Goal: Contribute content: Add original content to the website for others to see

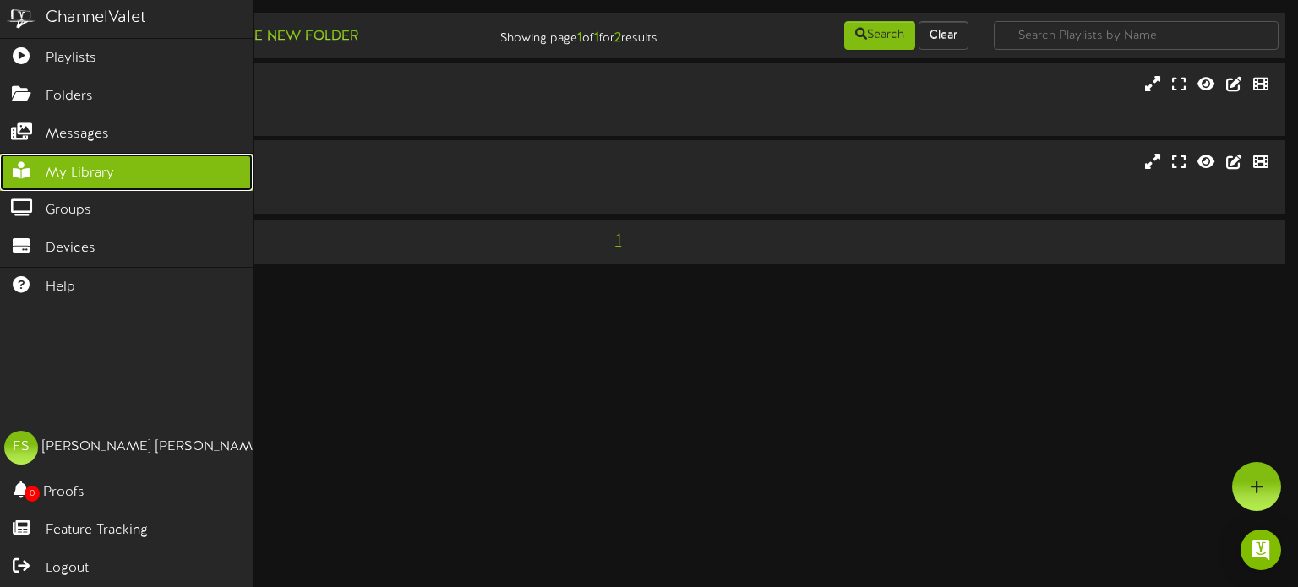
click at [105, 172] on span "My Library" at bounding box center [80, 173] width 68 height 19
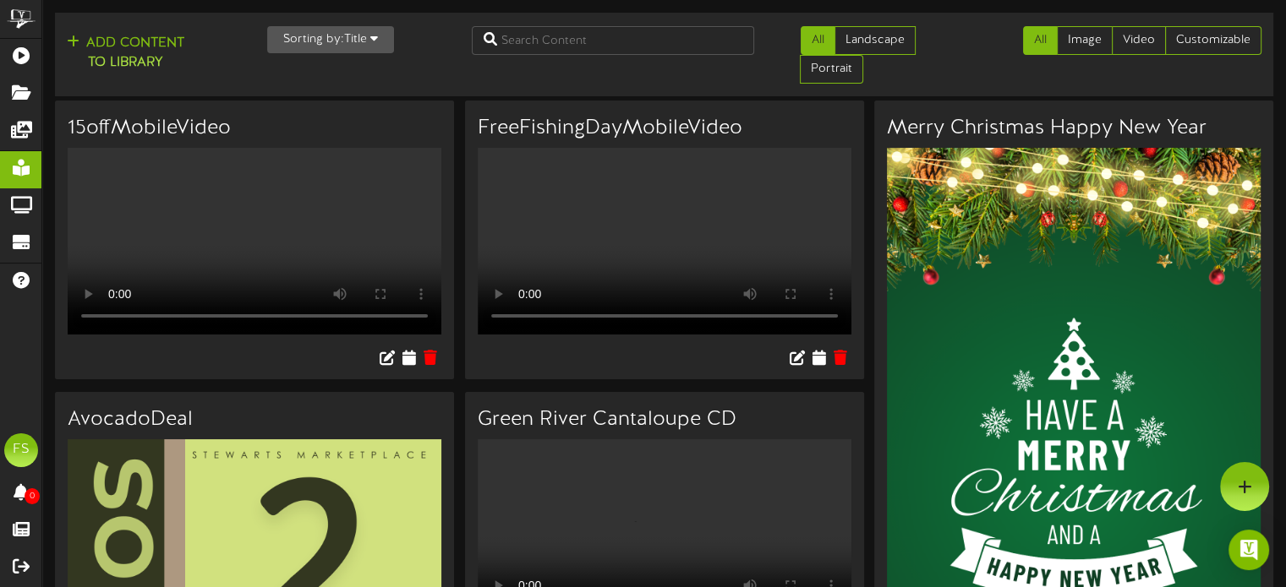
click at [355, 40] on button "Sorting by: Title" at bounding box center [330, 39] width 127 height 27
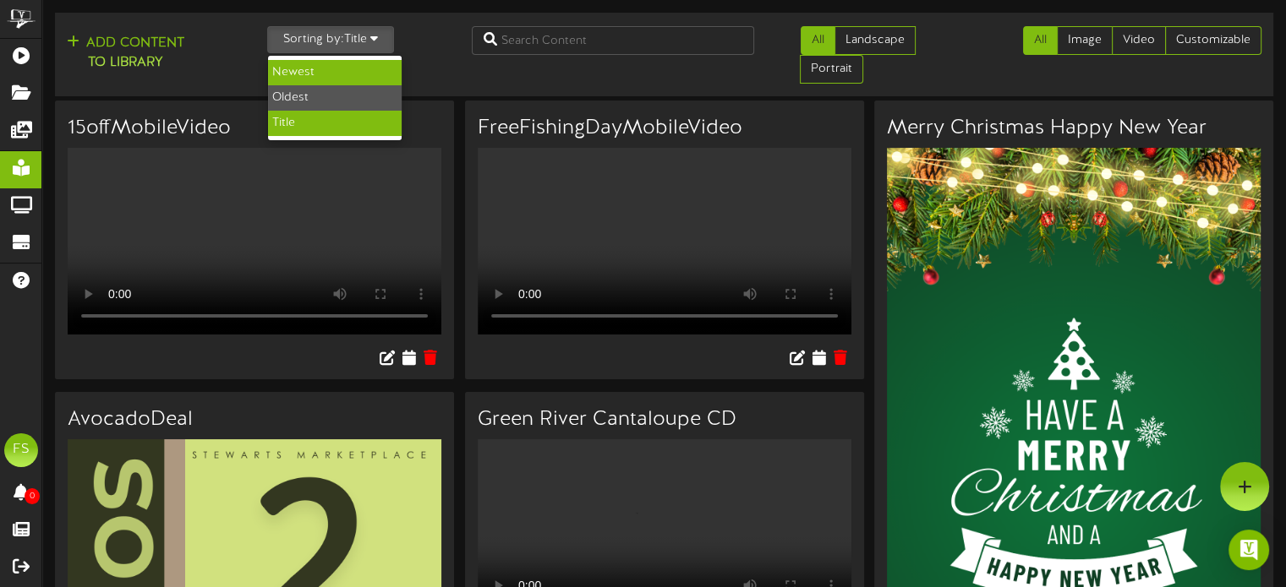
click at [306, 67] on div "Newest" at bounding box center [335, 72] width 134 height 25
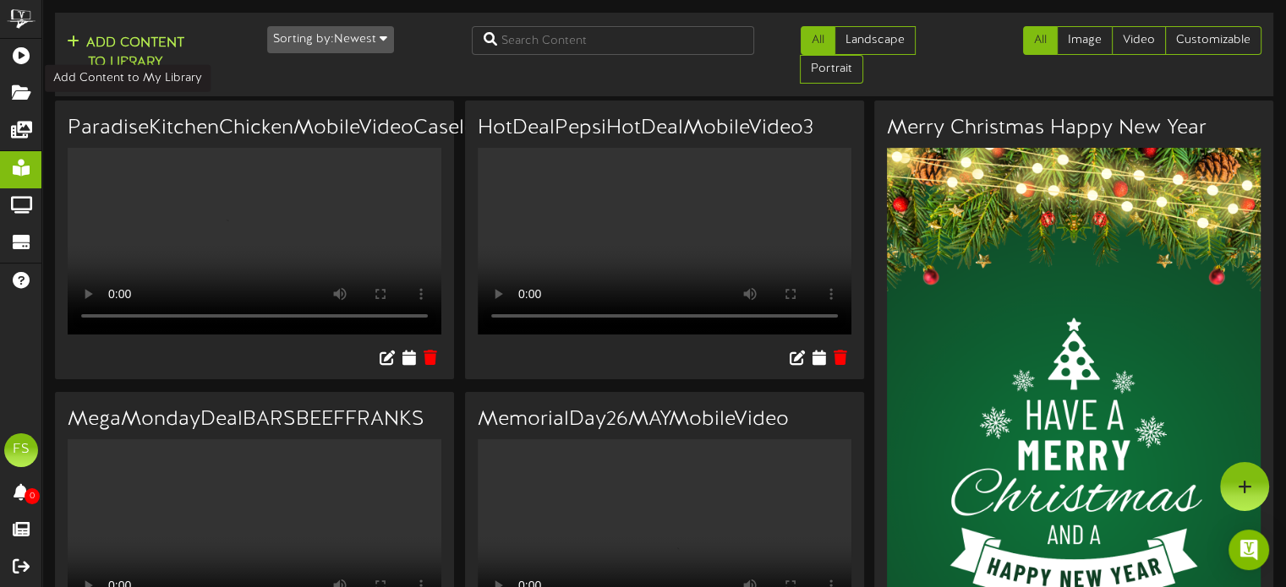
click at [106, 63] on button "Add Content to Library" at bounding box center [126, 53] width 128 height 41
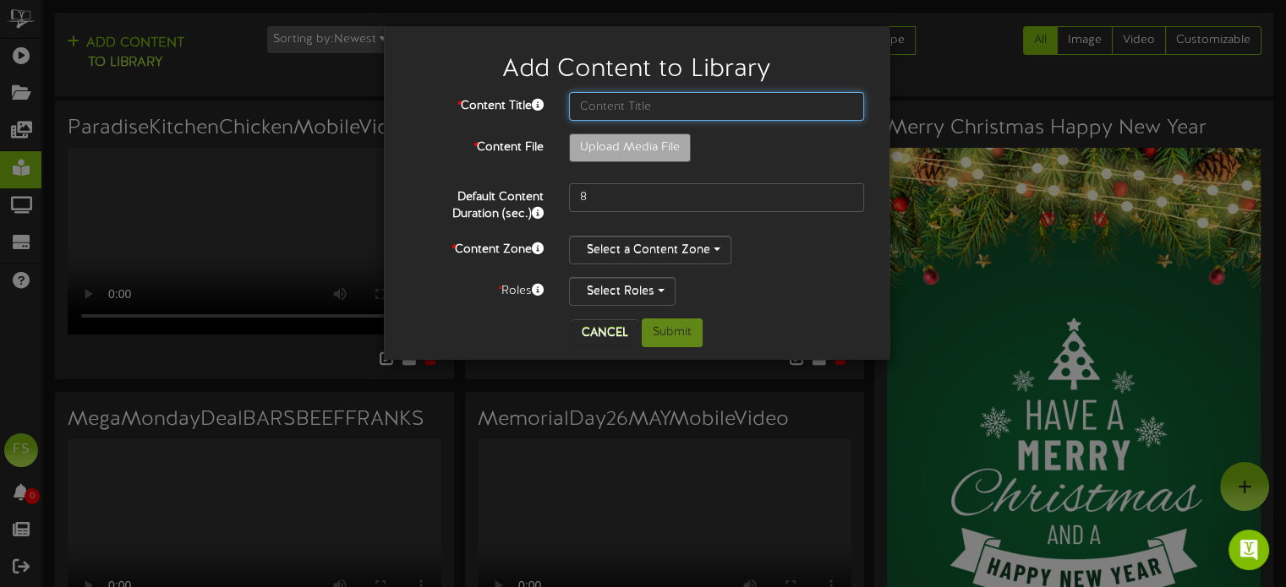
click at [610, 112] on input "text" at bounding box center [716, 106] width 295 height 29
type input "M"
type input "**********"
type input "MegaMondayDealSeptember15th"
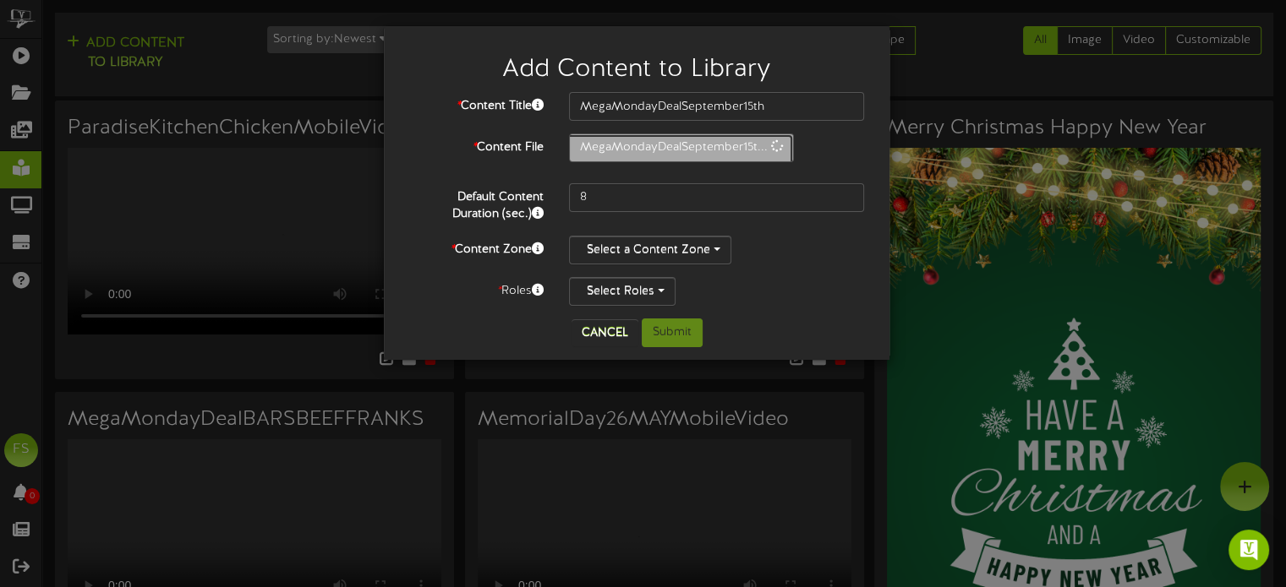
type input "5"
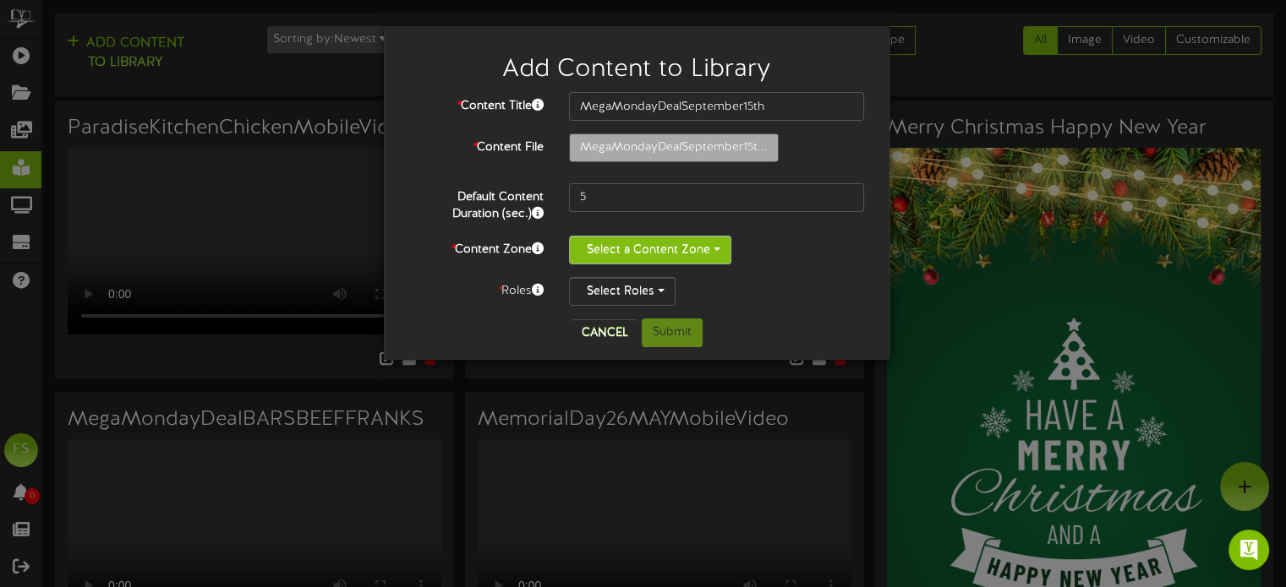
click at [676, 238] on button "Select a Content Zone" at bounding box center [650, 250] width 162 height 29
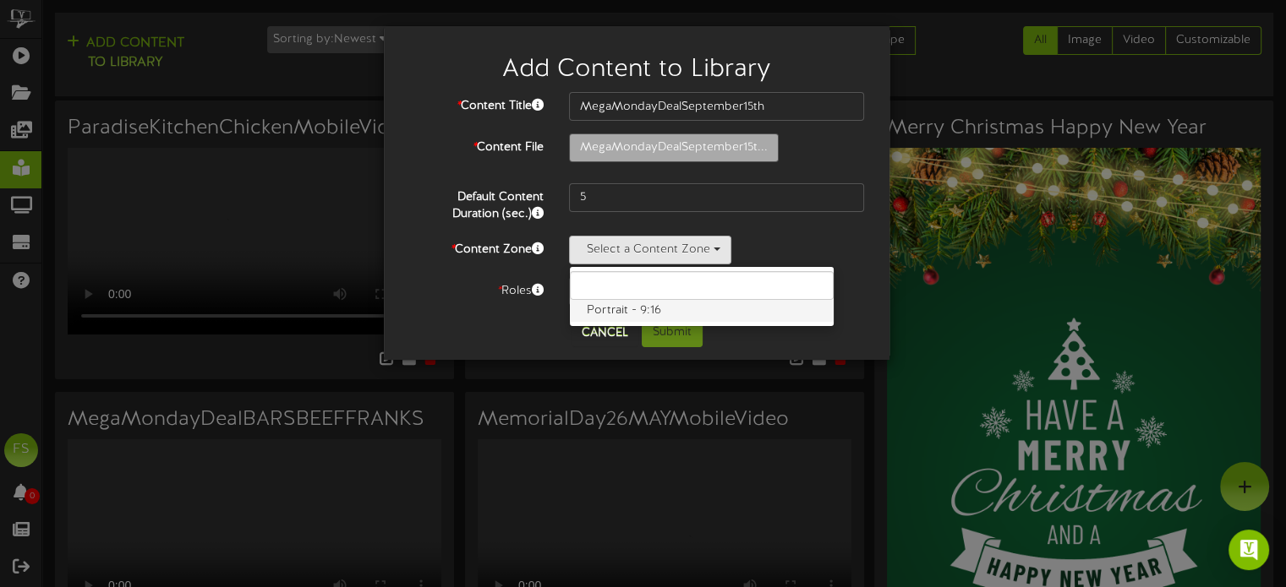
click at [632, 309] on label "Portrait - 9:16" at bounding box center [702, 311] width 264 height 22
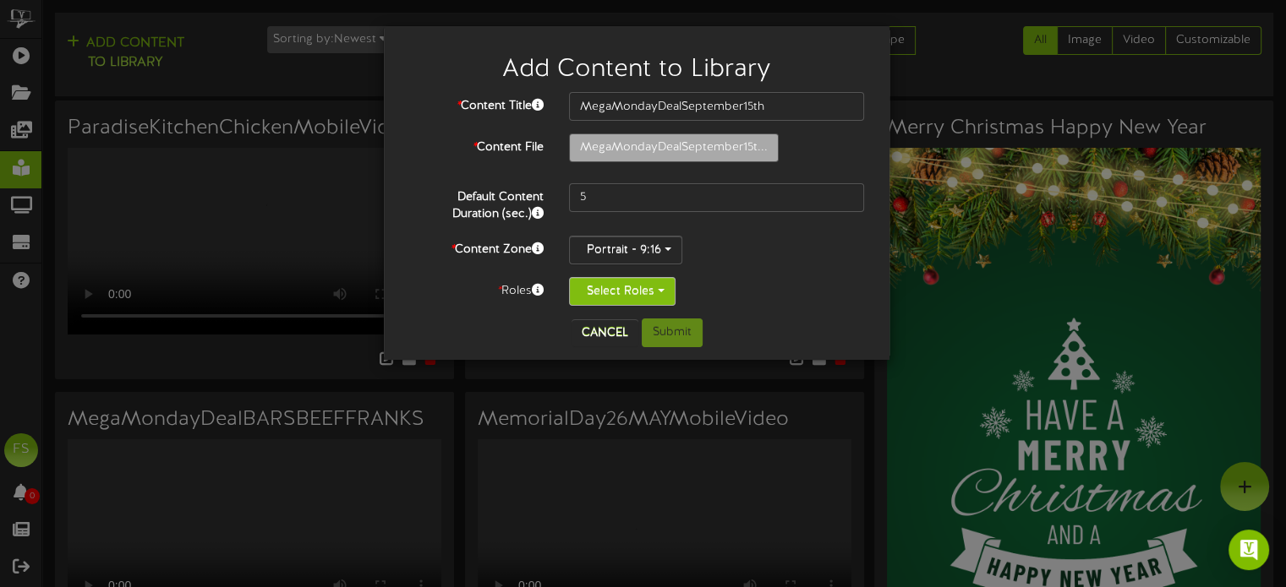
click at [637, 295] on button "Select Roles" at bounding box center [622, 291] width 106 height 29
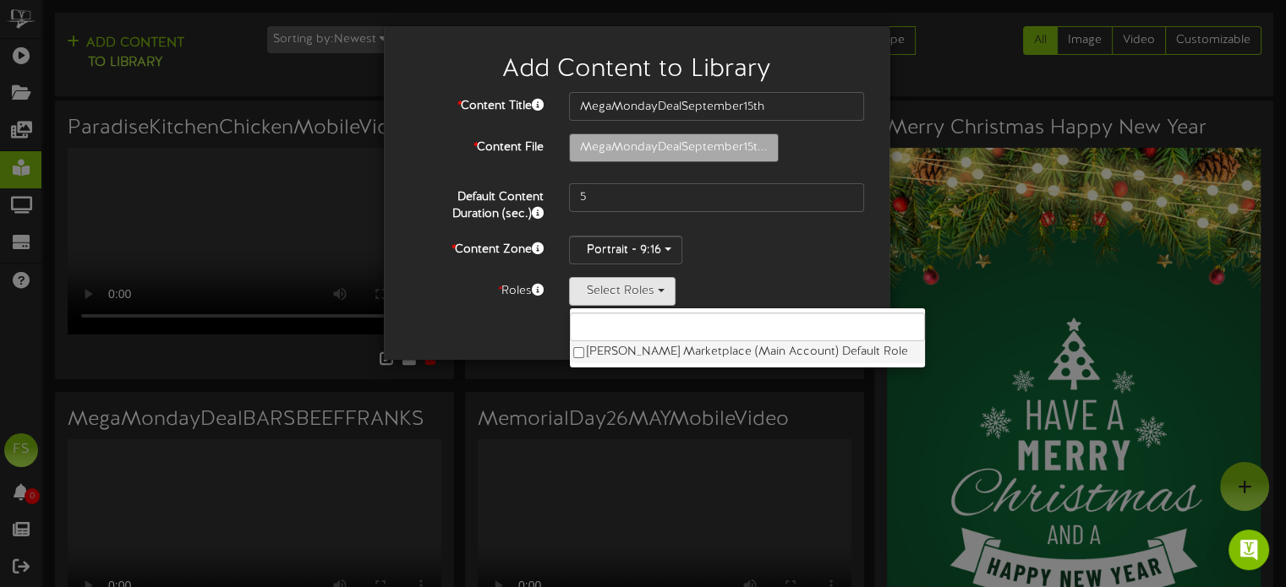
click at [609, 347] on label "[PERSON_NAME] Marketplace (Main Account) Default Role" at bounding box center [747, 352] width 355 height 22
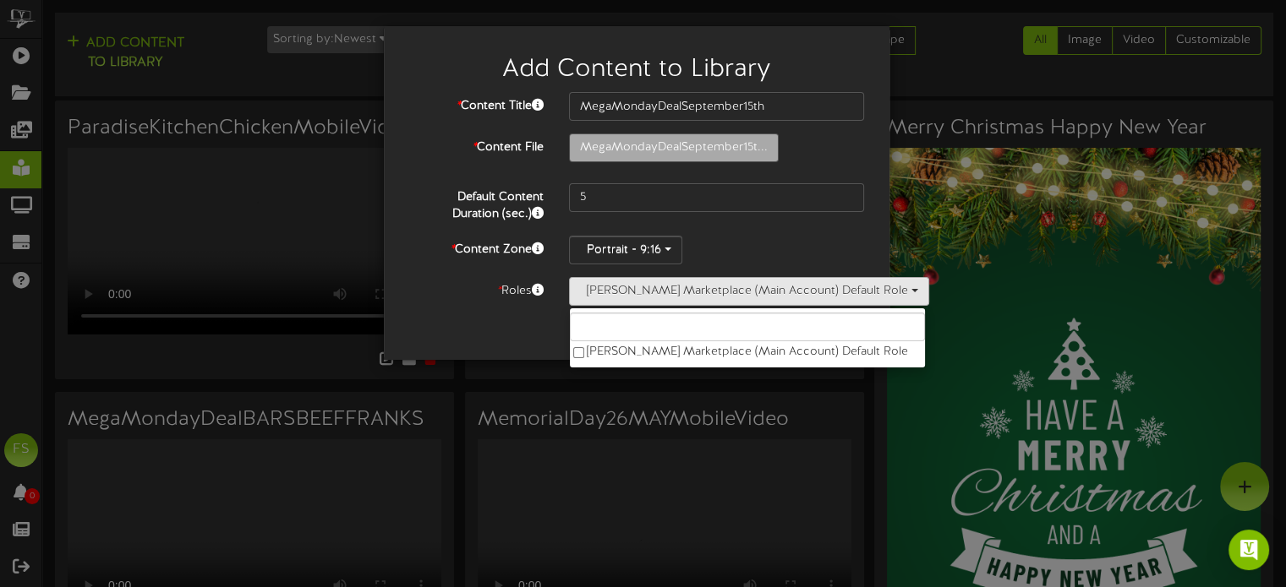
click at [445, 330] on div "Cancel Submit" at bounding box center [636, 333] width 480 height 29
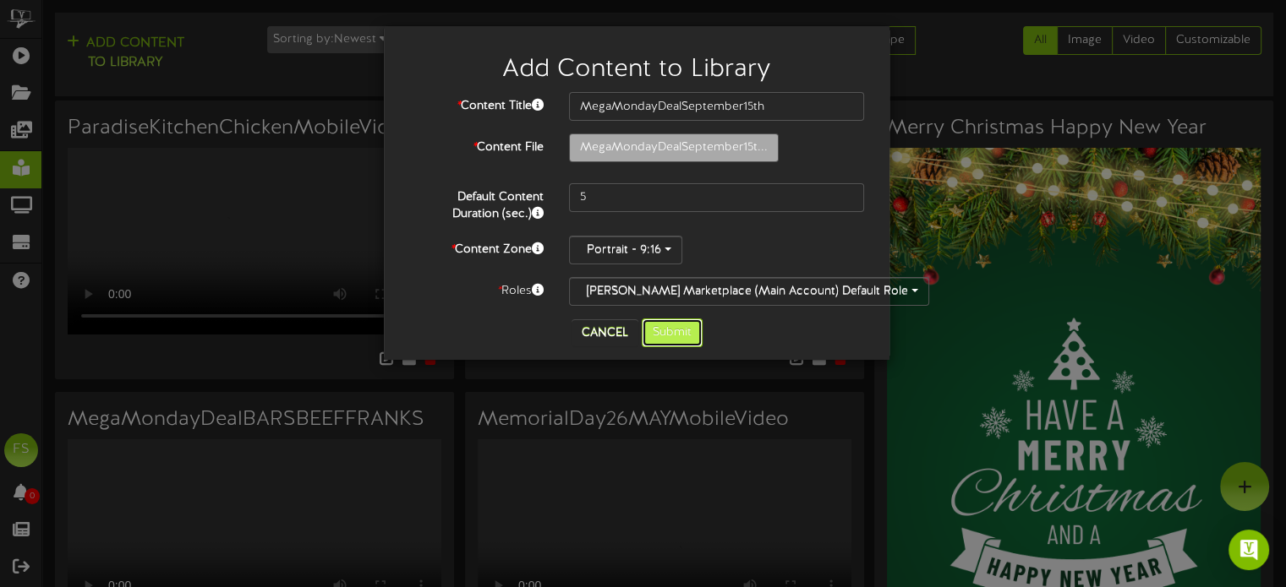
click at [659, 330] on button "Submit" at bounding box center [672, 333] width 61 height 29
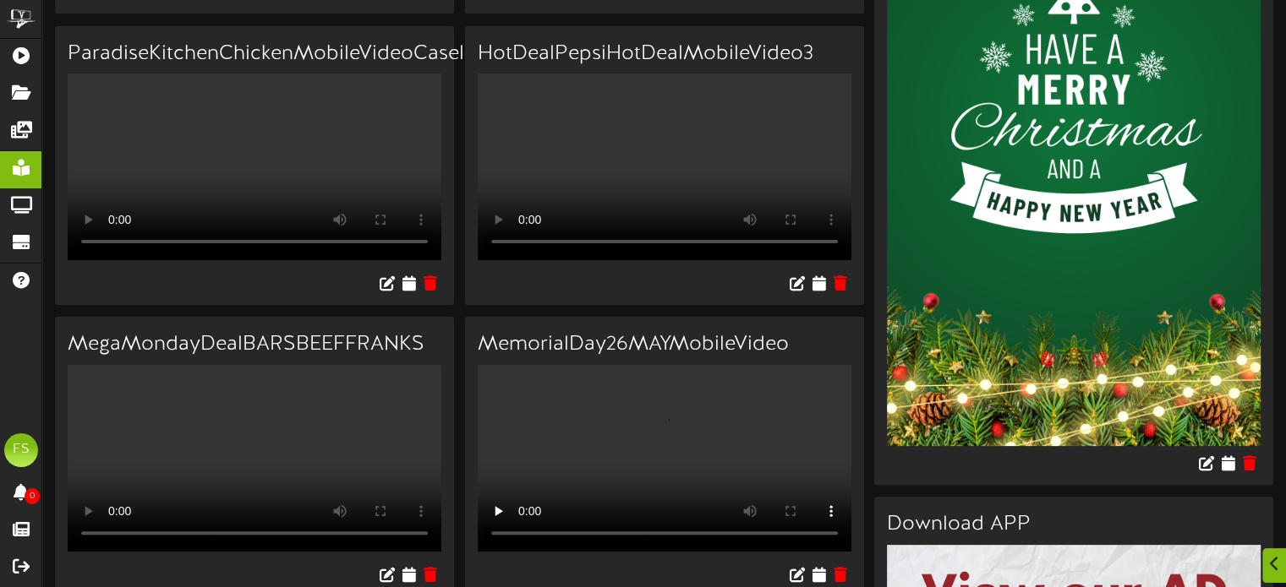
scroll to position [423, 0]
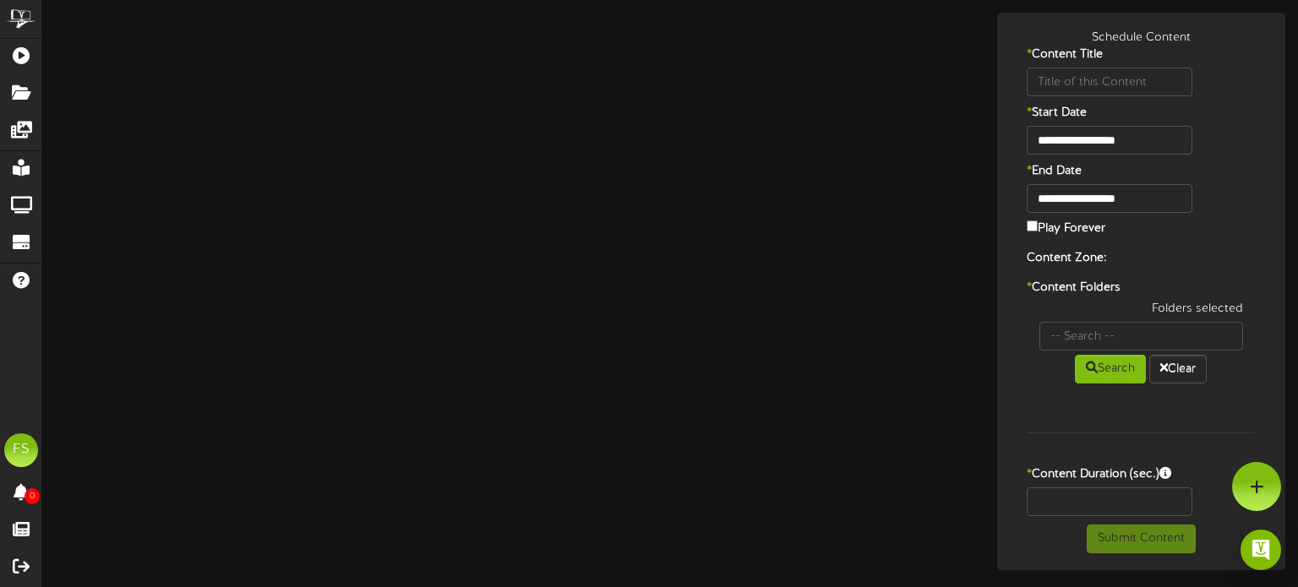
type input "MegaMondayDealSeptember15th"
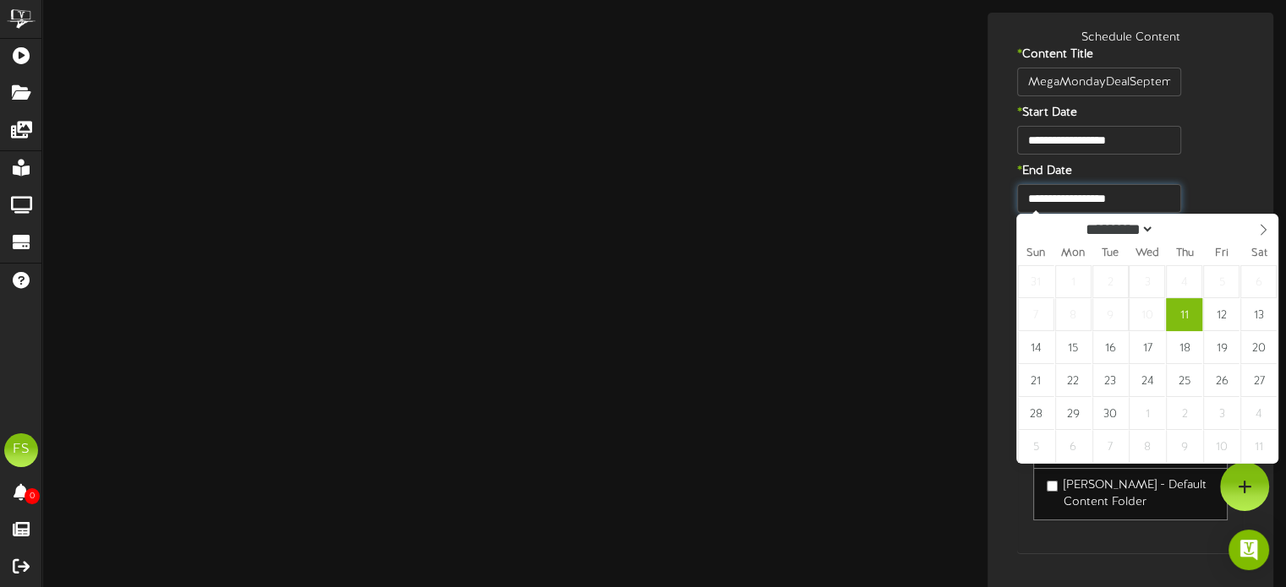
click at [1134, 194] on input "**********" at bounding box center [1098, 198] width 163 height 29
type input "**********"
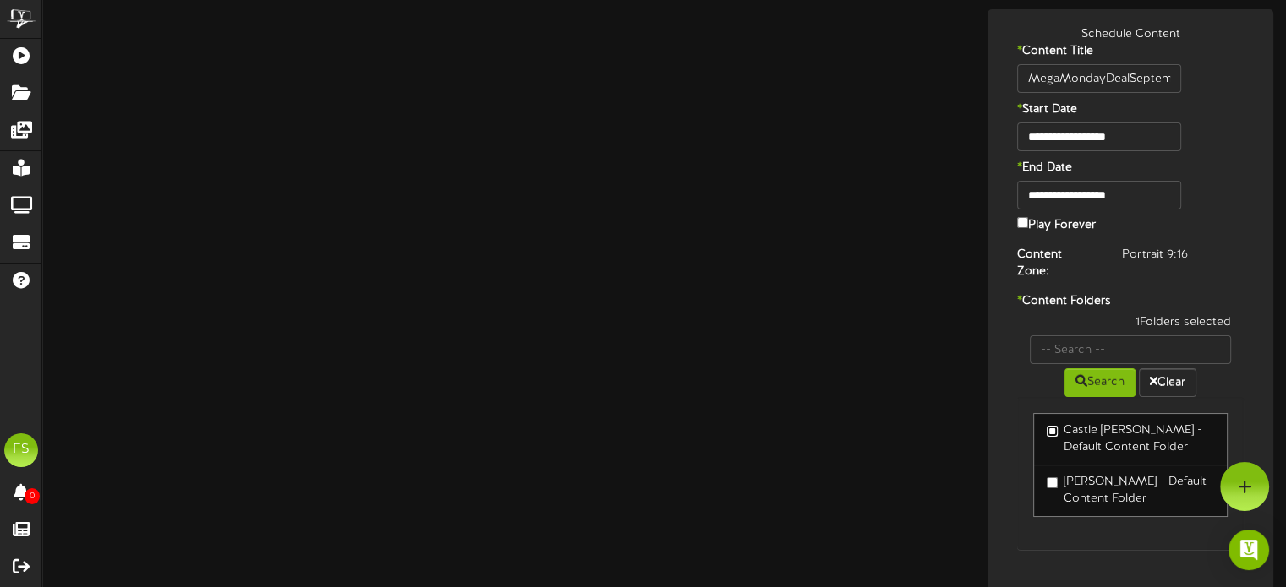
scroll to position [59, 0]
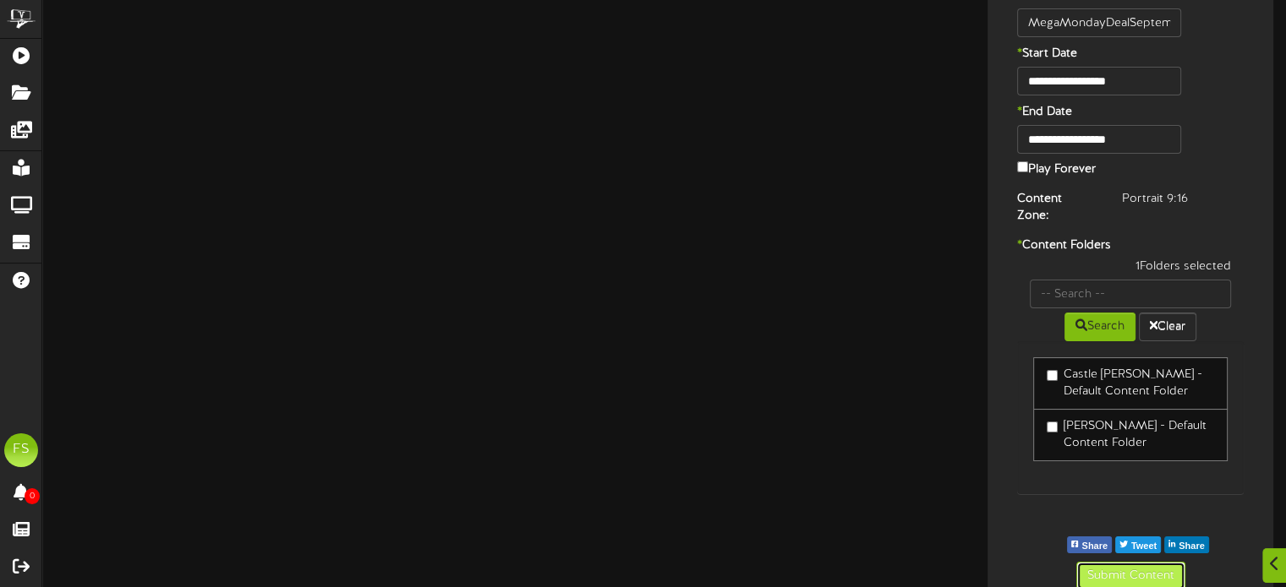
click at [1137, 565] on button "Submit Content" at bounding box center [1130, 576] width 109 height 29
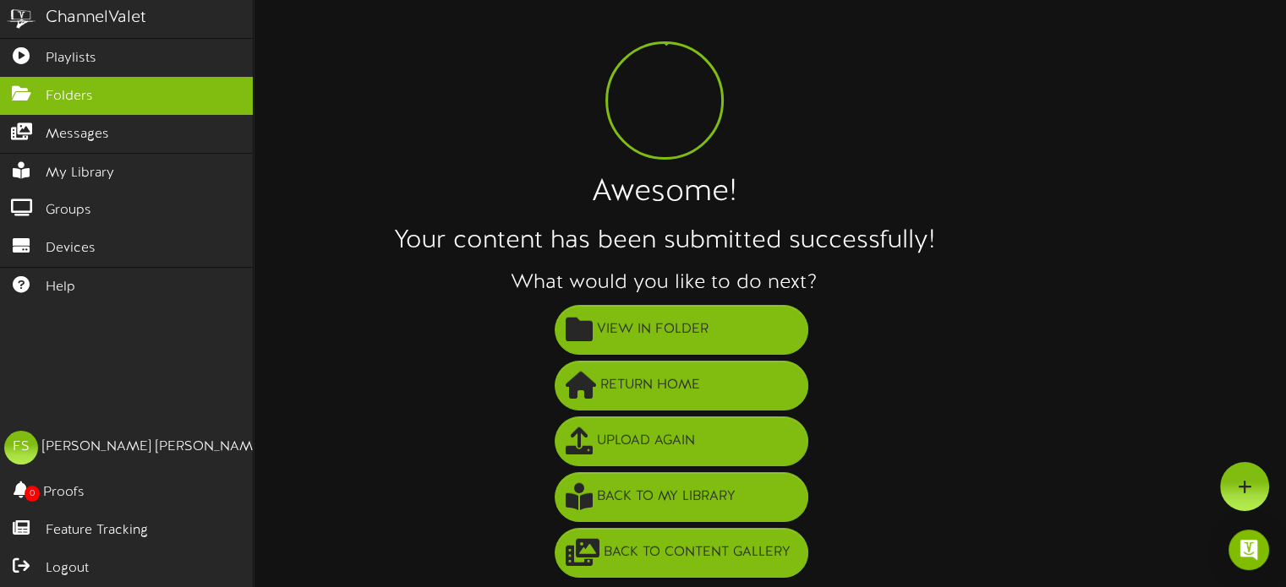
scroll to position [0, 0]
